Goal: Find contact information: Find contact information

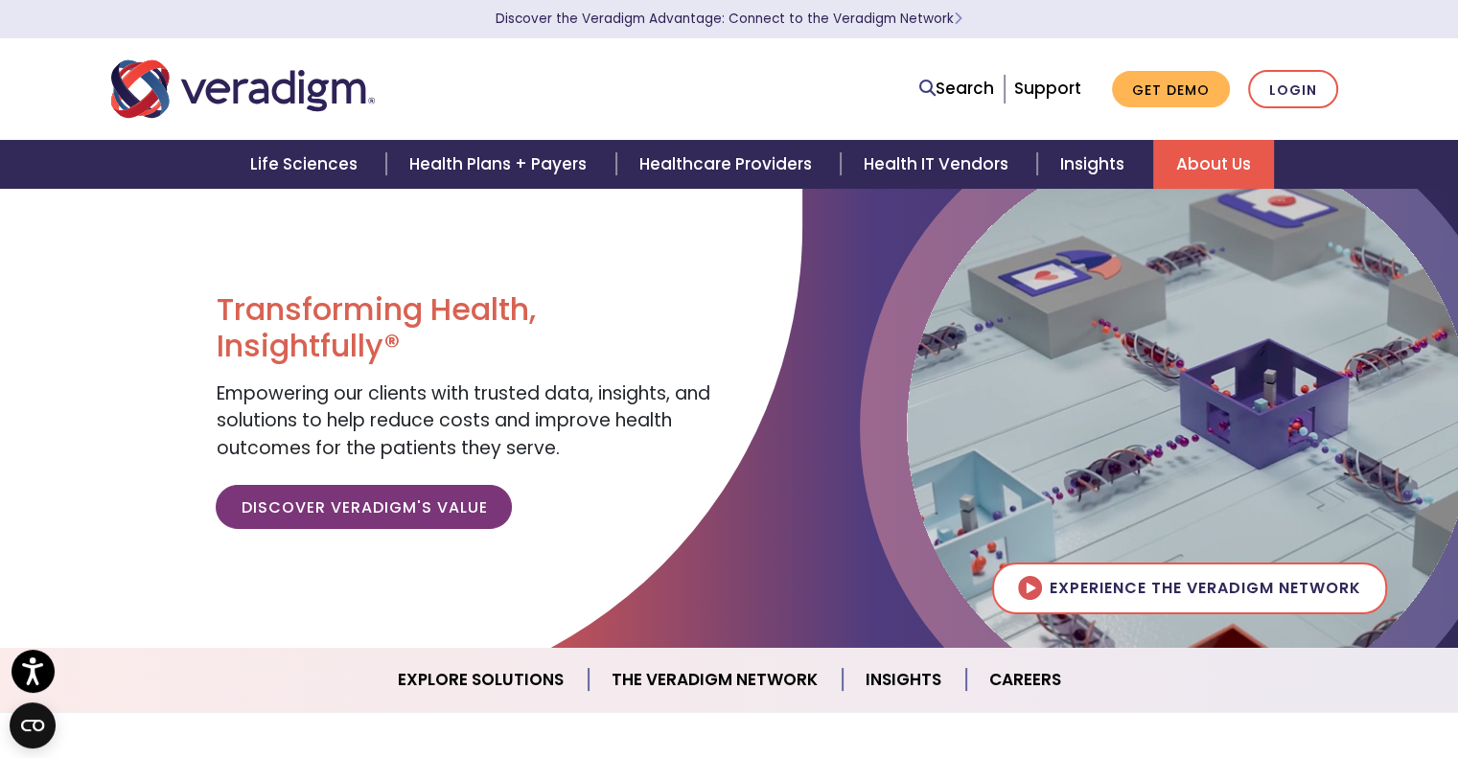
click at [1200, 182] on link "About Us" at bounding box center [1213, 164] width 121 height 49
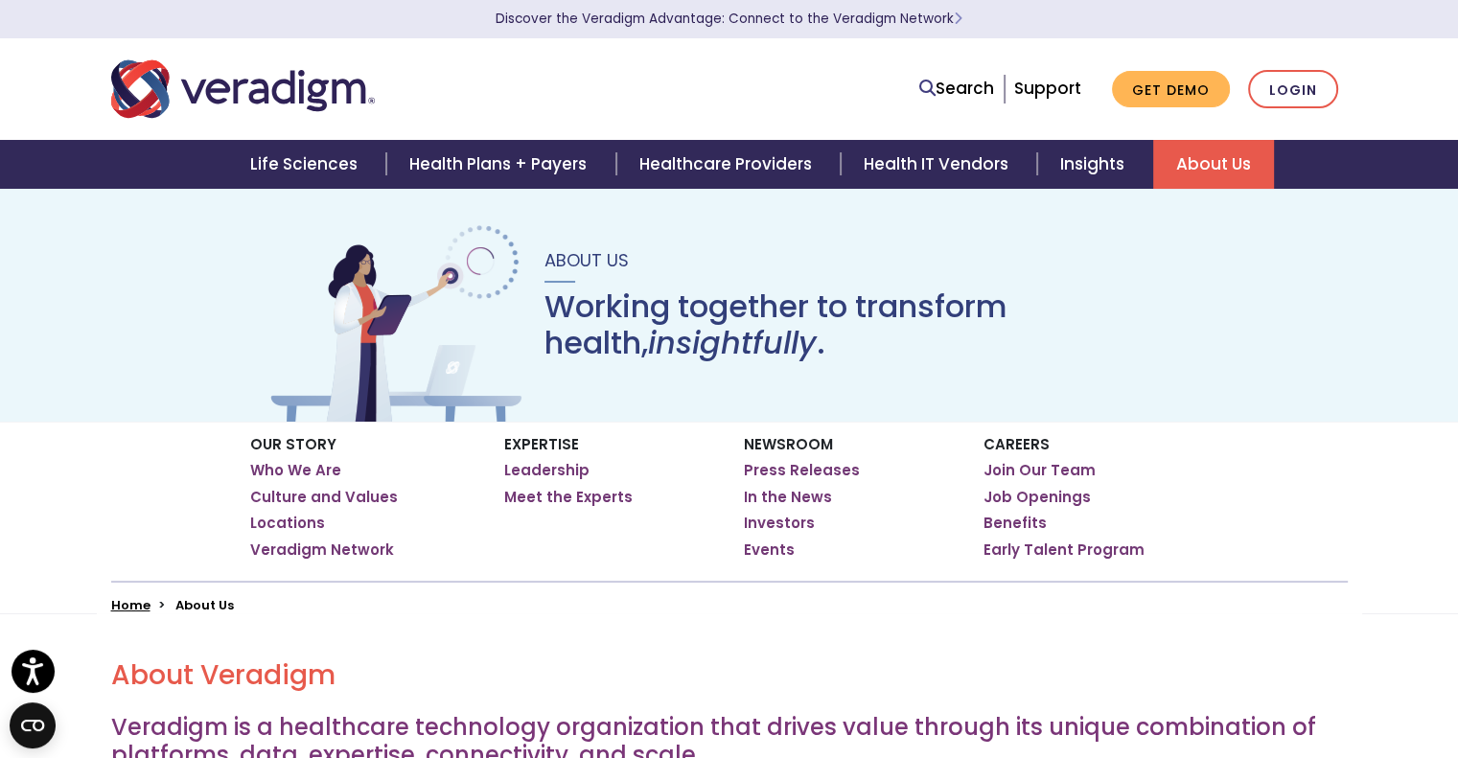
click at [1035, 554] on body "Accessibility Screen-Reader Guide, Feedback, and Issue Reporting | New window D…" at bounding box center [729, 567] width 1458 height 758
click at [1395, 82] on nav "Search Support Get Demo Login" at bounding box center [729, 89] width 1458 height 102
click at [767, 67] on div "Search Support Get Demo Login" at bounding box center [729, 89] width 1265 height 63
click at [821, 676] on h2 "About Veradigm" at bounding box center [729, 675] width 1236 height 33
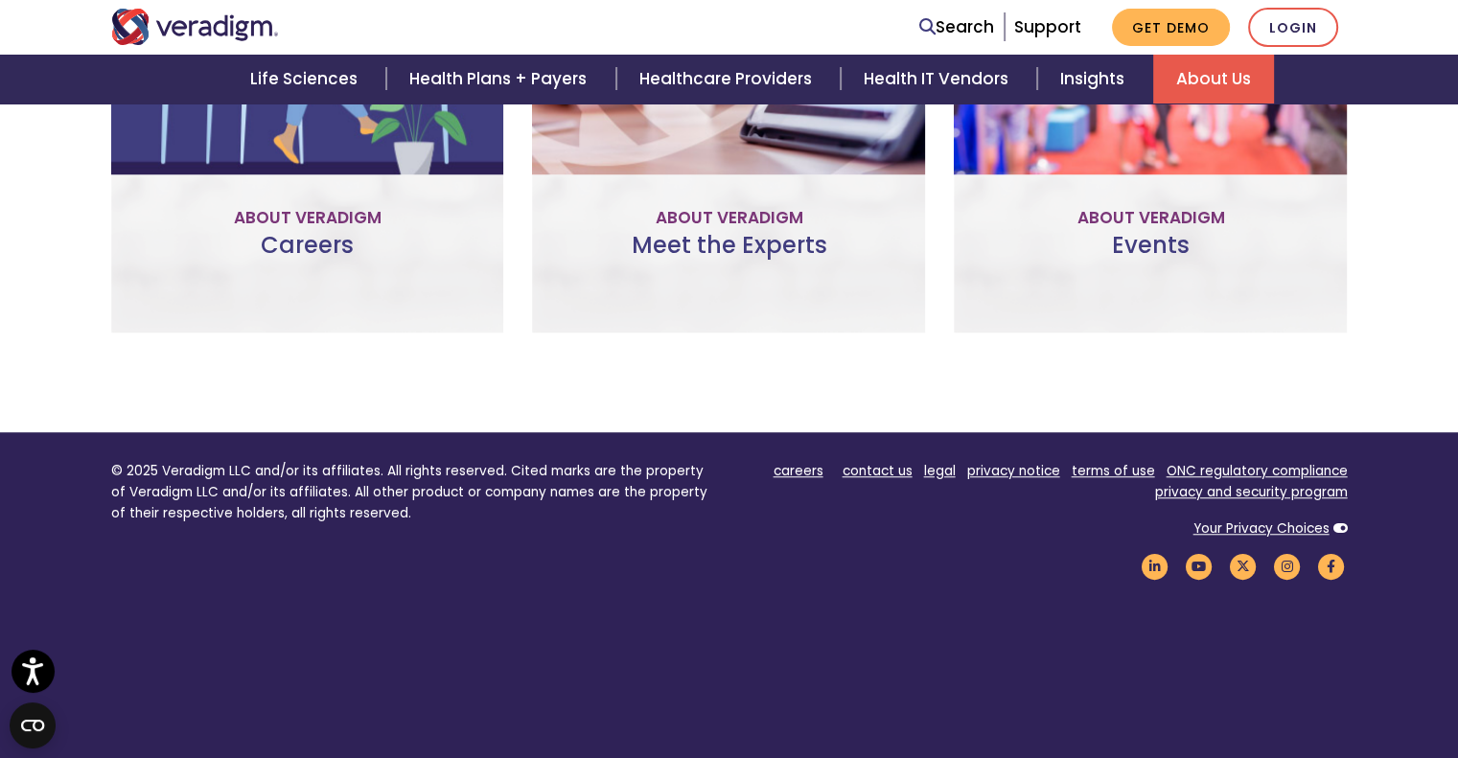
scroll to position [1488, 0]
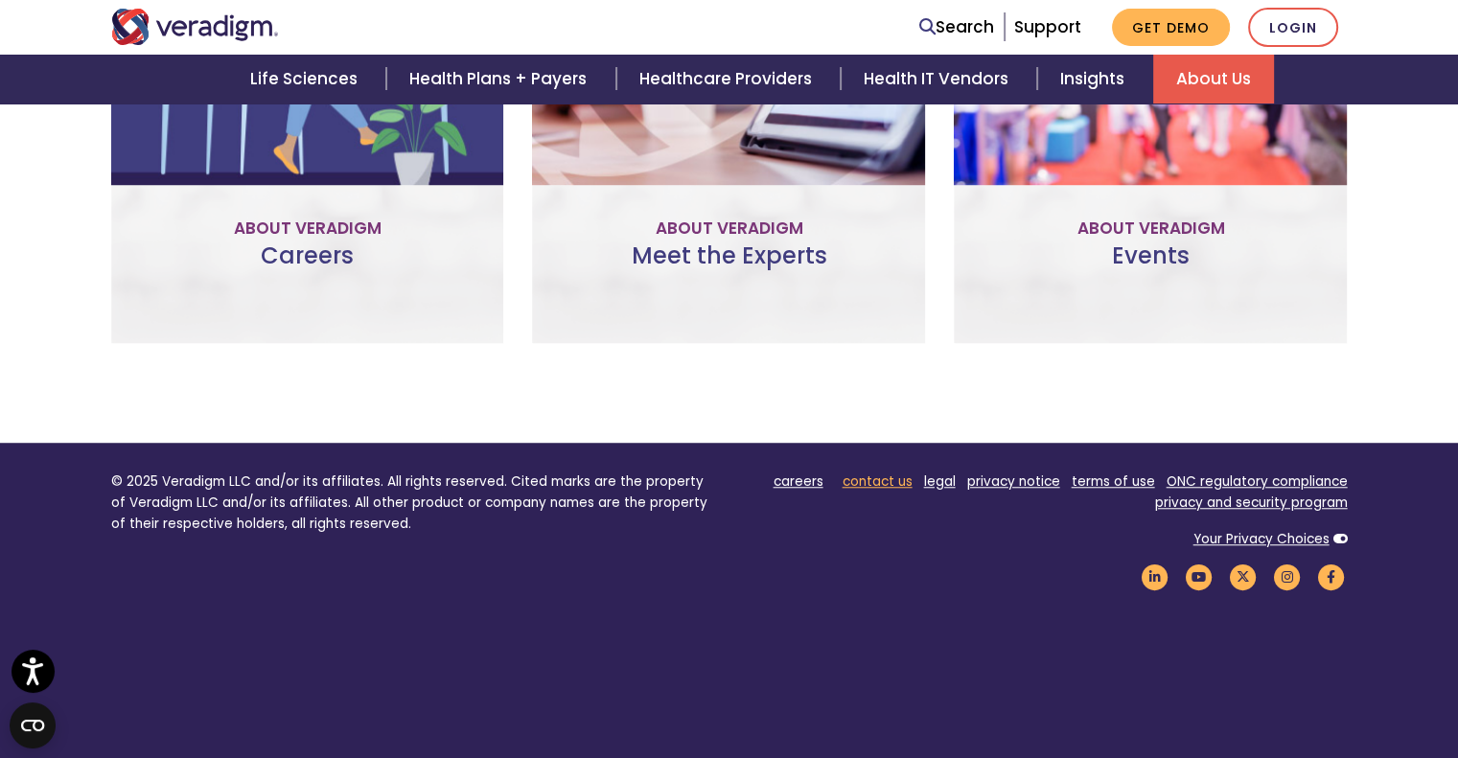
click at [873, 478] on link "contact us" at bounding box center [878, 482] width 70 height 18
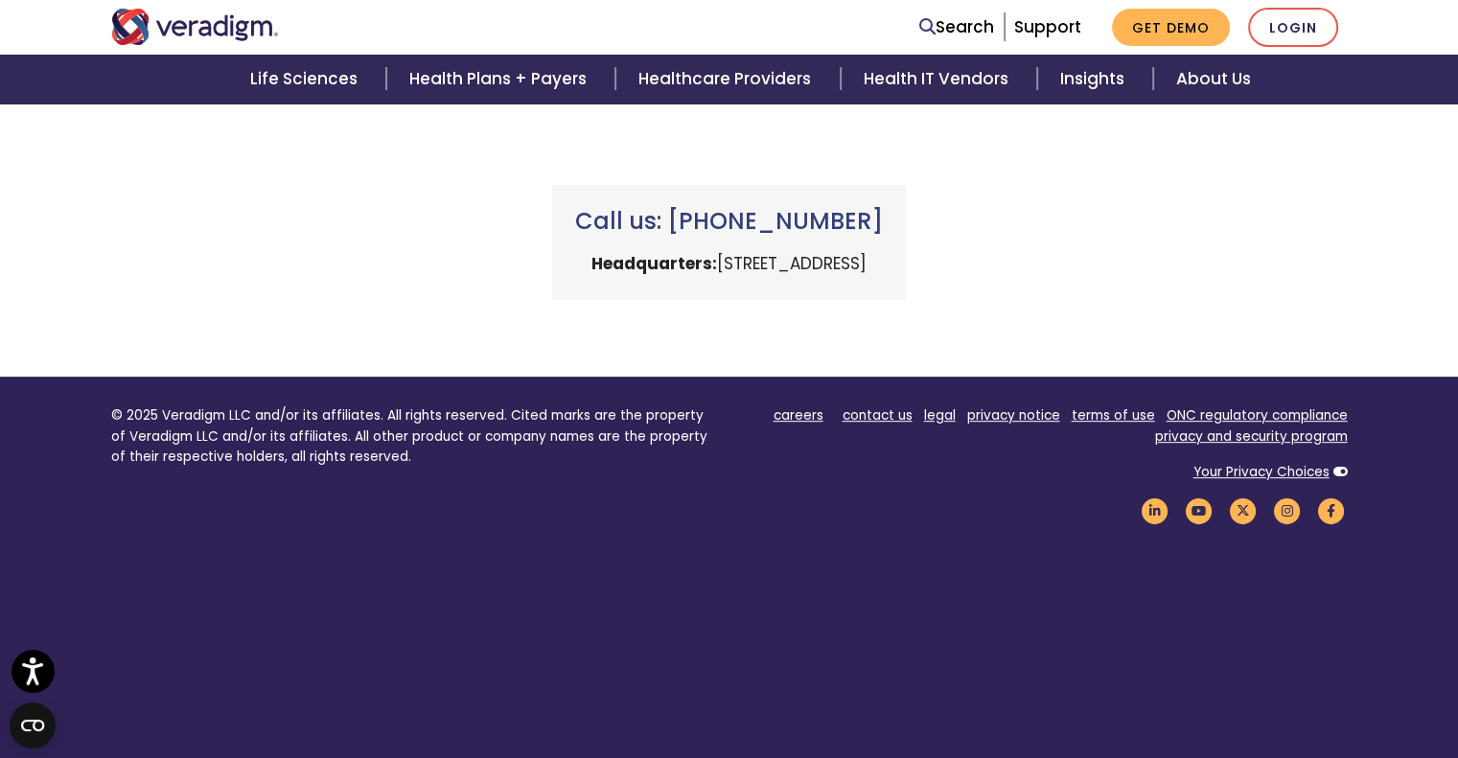
scroll to position [899, 0]
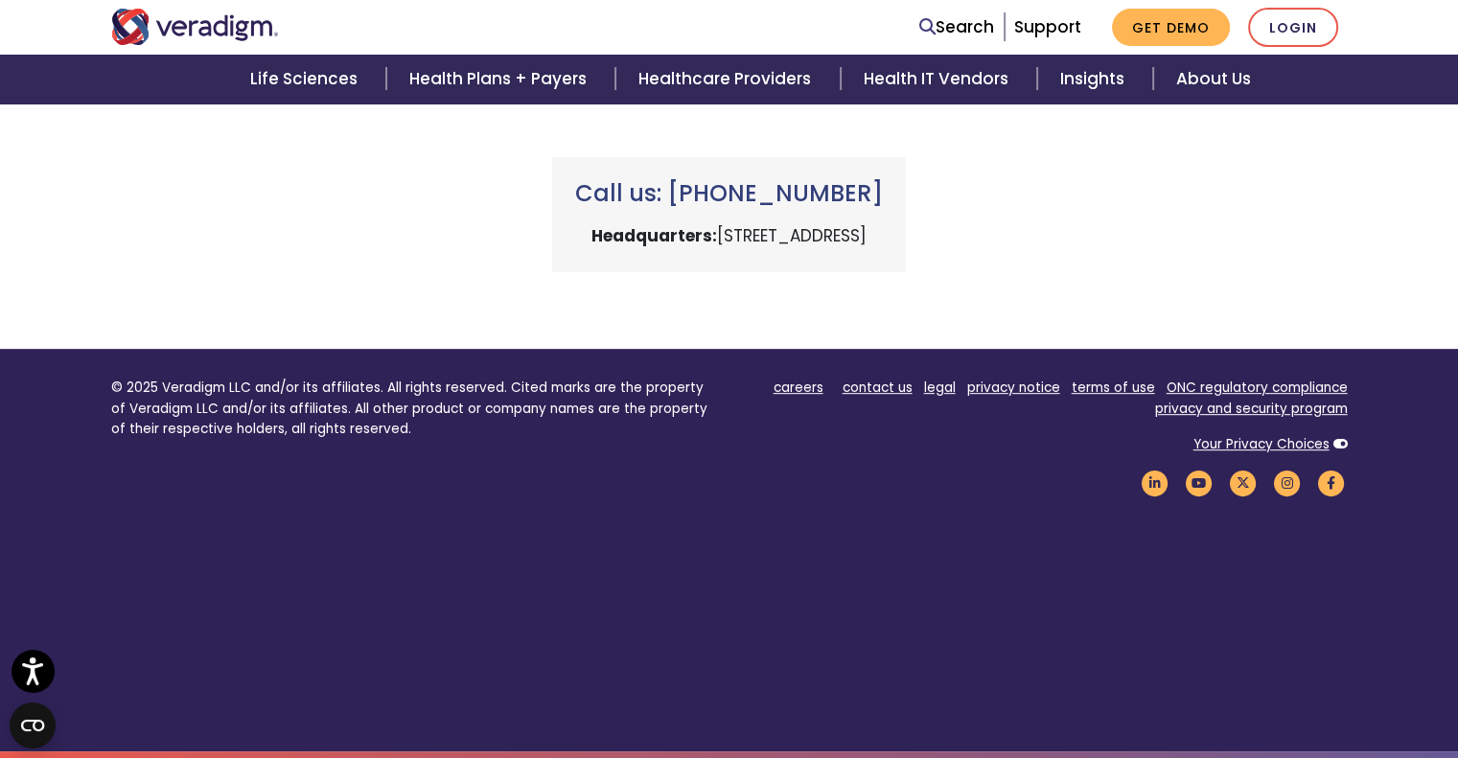
drag, startPoint x: 912, startPoint y: 191, endPoint x: 695, endPoint y: 200, distance: 216.8
click at [695, 200] on h3 "Call us: +1 (800) 877-5678" at bounding box center [729, 194] width 308 height 28
copy h3 "(800) 877-5678"
drag, startPoint x: 593, startPoint y: 237, endPoint x: 835, endPoint y: 232, distance: 241.6
click at [835, 232] on p "Headquarters: 222 W Merchandise Mart Plaza, Chicago, IL 60654" at bounding box center [729, 236] width 308 height 26
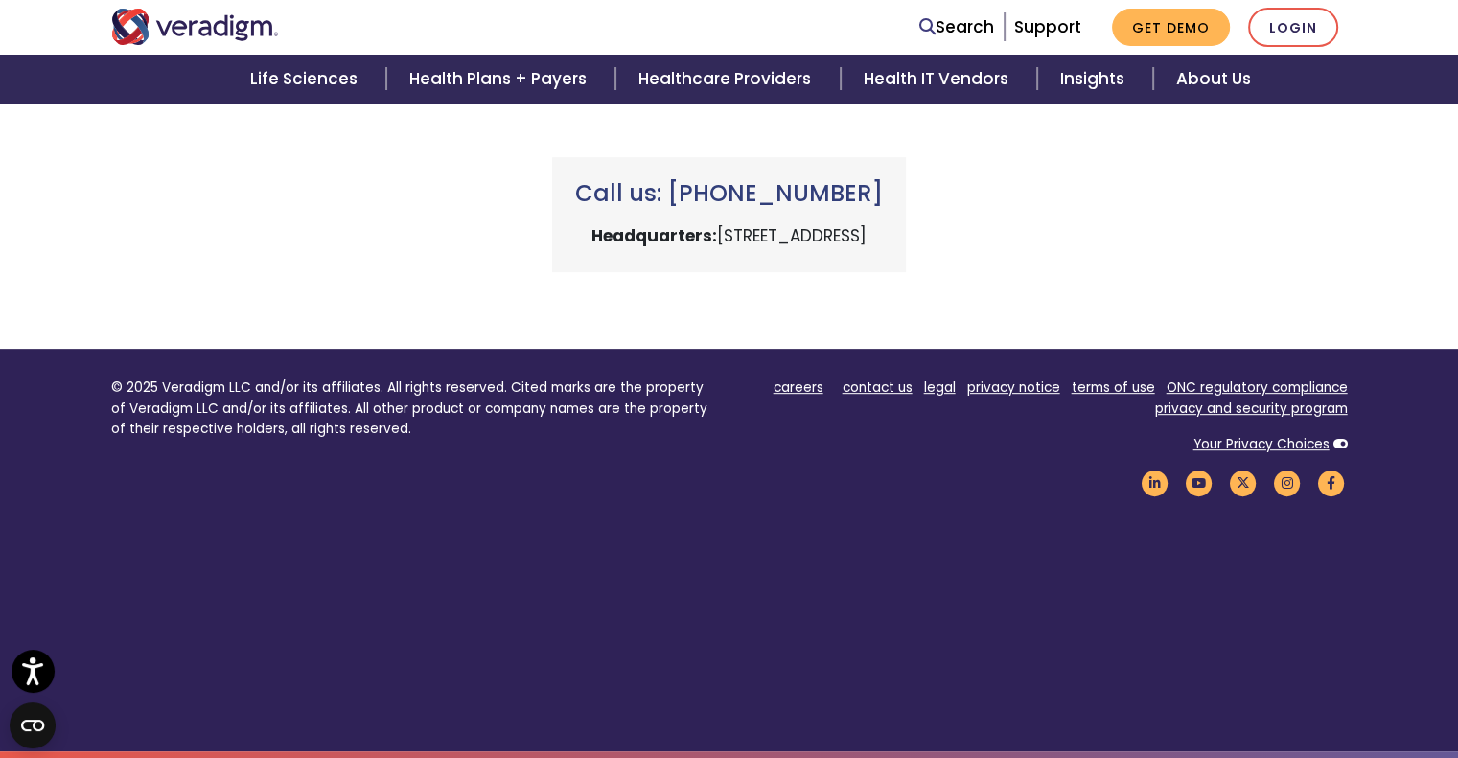
copy p "222 W Merchandise Mart Plaza"
click at [883, 236] on p "Headquarters: 222 W Merchandise Mart Plaza, Chicago, IL 60654" at bounding box center [729, 236] width 308 height 26
copy p "60654"
